Goal: Information Seeking & Learning: Understand process/instructions

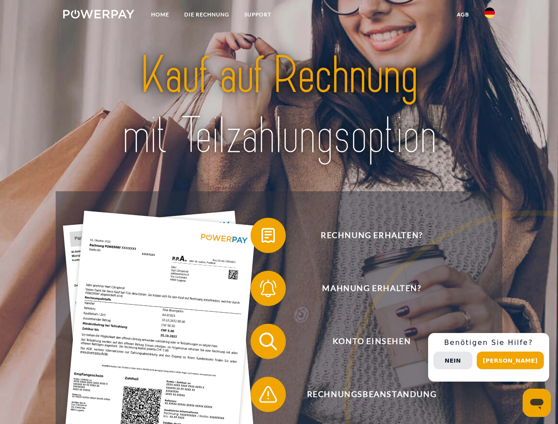
click at [99, 15] on img at bounding box center [98, 14] width 71 height 9
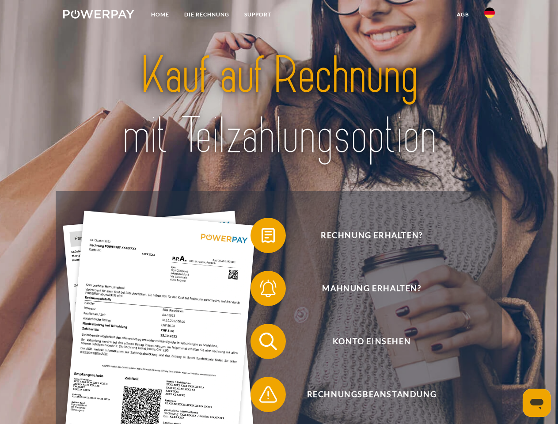
click at [489, 15] on img at bounding box center [489, 13] width 11 height 11
click at [463, 15] on link "agb" at bounding box center [462, 15] width 27 height 16
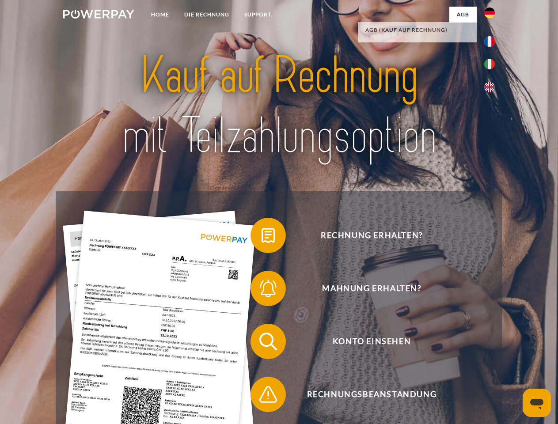
click at [262, 237] on span at bounding box center [255, 235] width 44 height 44
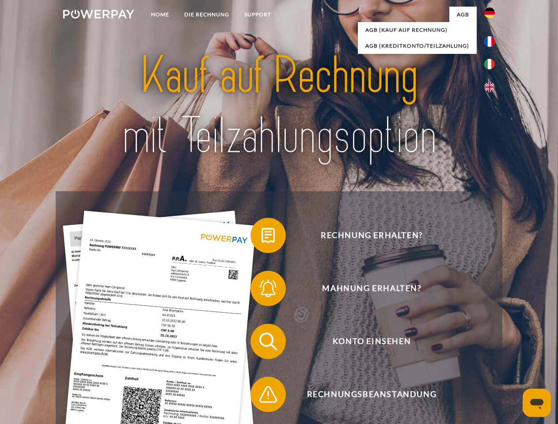
click at [262, 290] on span at bounding box center [255, 288] width 44 height 44
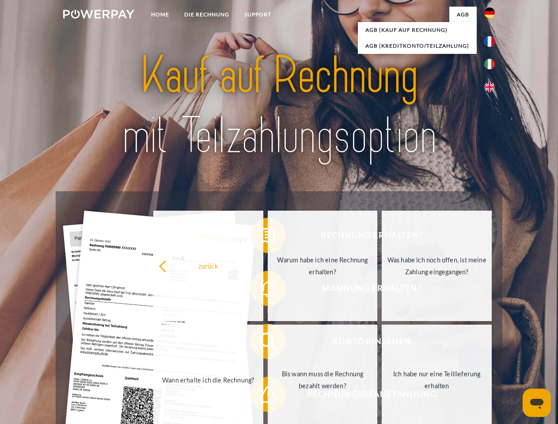
click at [268, 343] on link "Bis wann muss die Rechnung bezahlt werden?" at bounding box center [323, 380] width 110 height 110
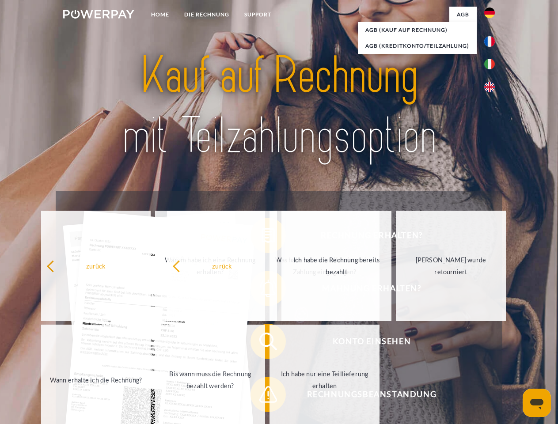
click at [262, 396] on span at bounding box center [255, 394] width 44 height 44
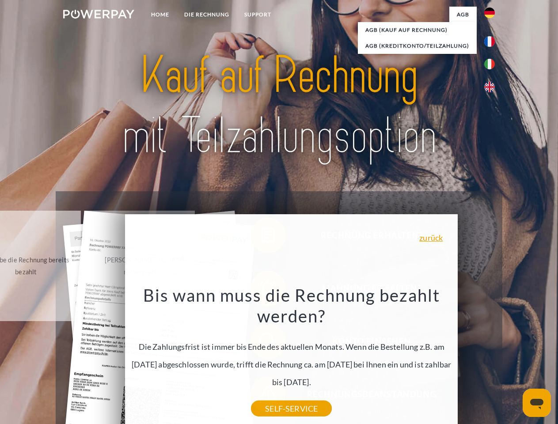
click at [492, 357] on div "Rechnung erhalten? Mahnung erhalten? Konto einsehen" at bounding box center [279, 367] width 446 height 353
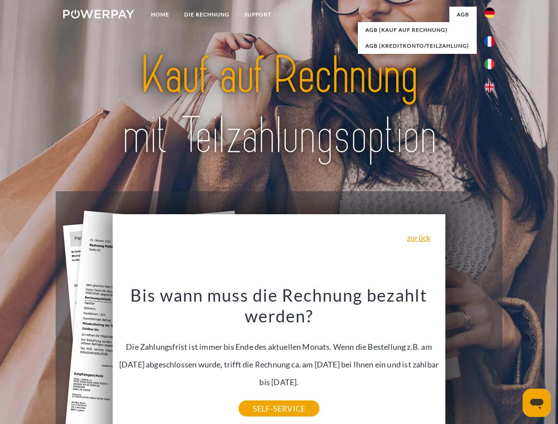
click at [470, 359] on span "Konto einsehen" at bounding box center [371, 341] width 216 height 35
click at [513, 360] on header "Home DIE RECHNUNG SUPPORT" at bounding box center [279, 305] width 558 height 610
